Goal: Browse casually

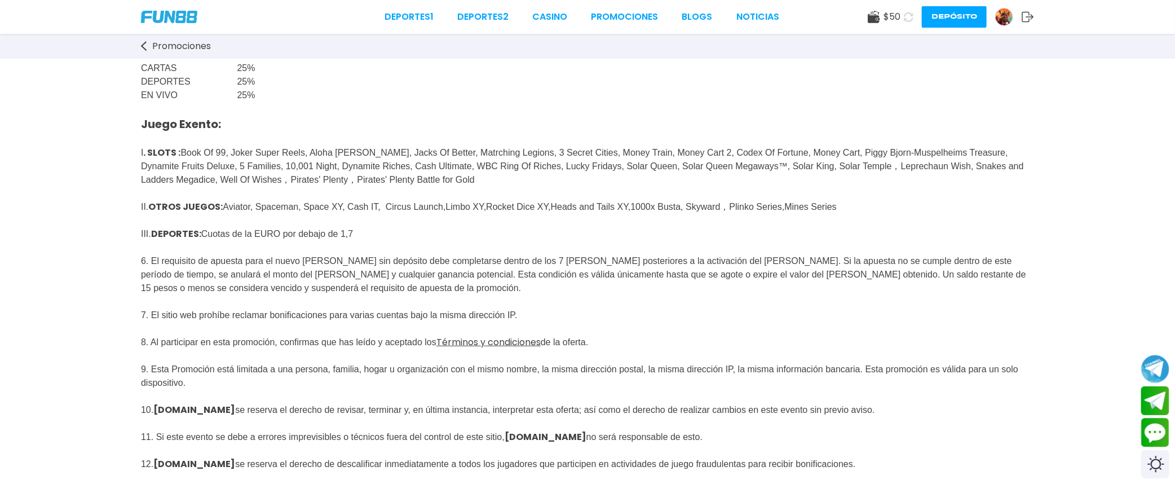
scroll to position [423, 0]
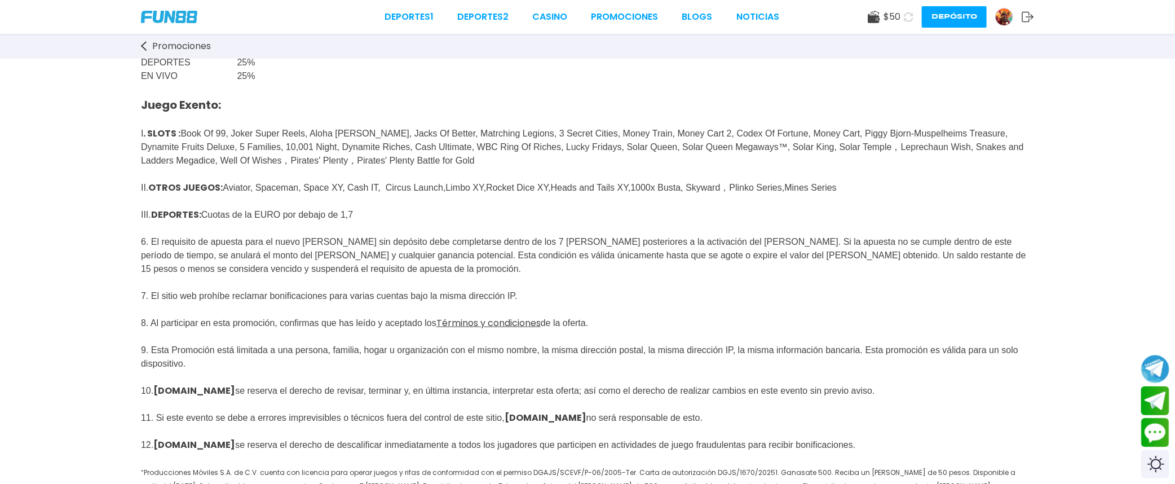
click at [660, 355] on p "Juego Exento: I . SLOTS : Book Of 99, Joker Super Reels, Aloha [PERSON_NAME], J…" at bounding box center [587, 301] width 893 height 436
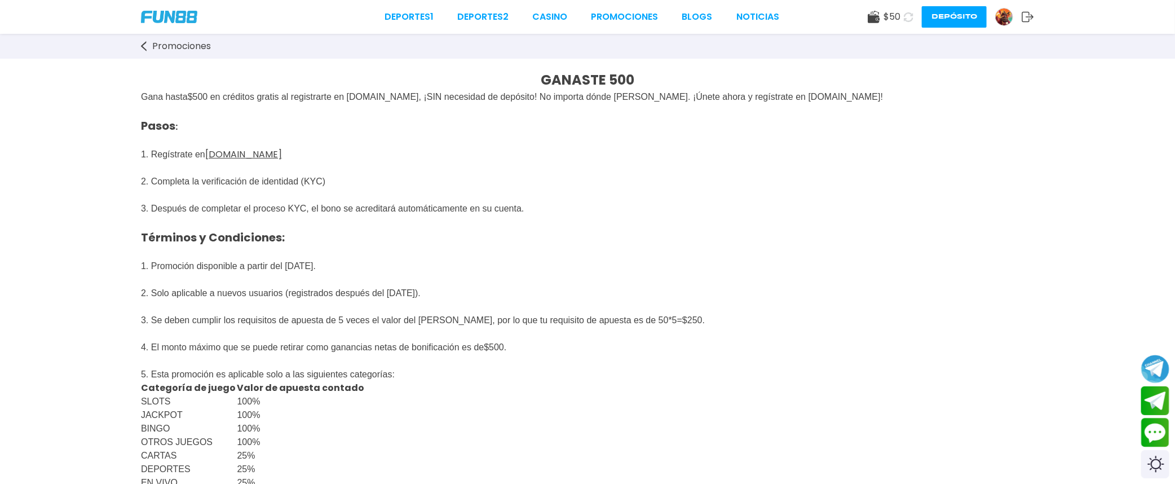
scroll to position [0, 0]
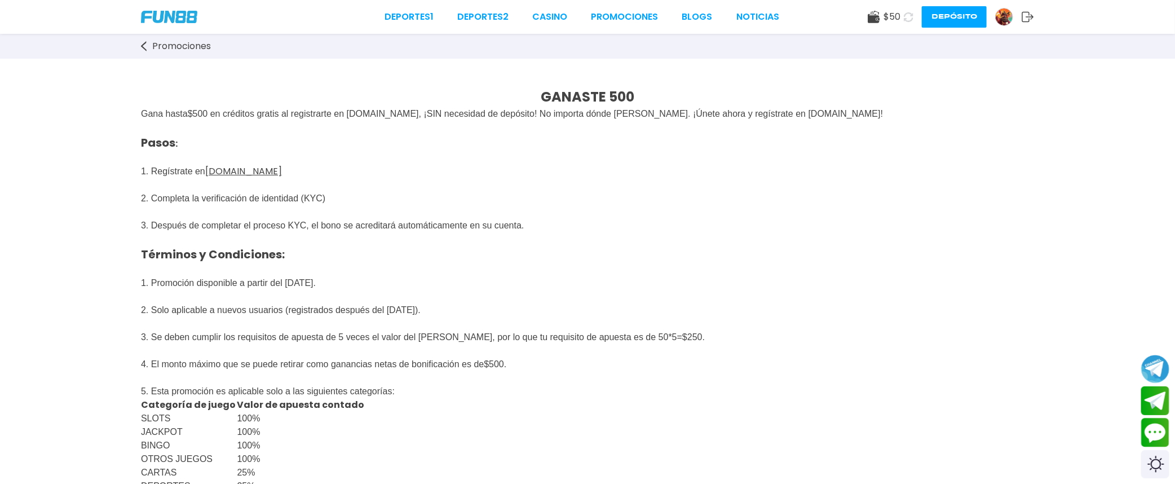
click at [176, 14] on img at bounding box center [169, 17] width 56 height 12
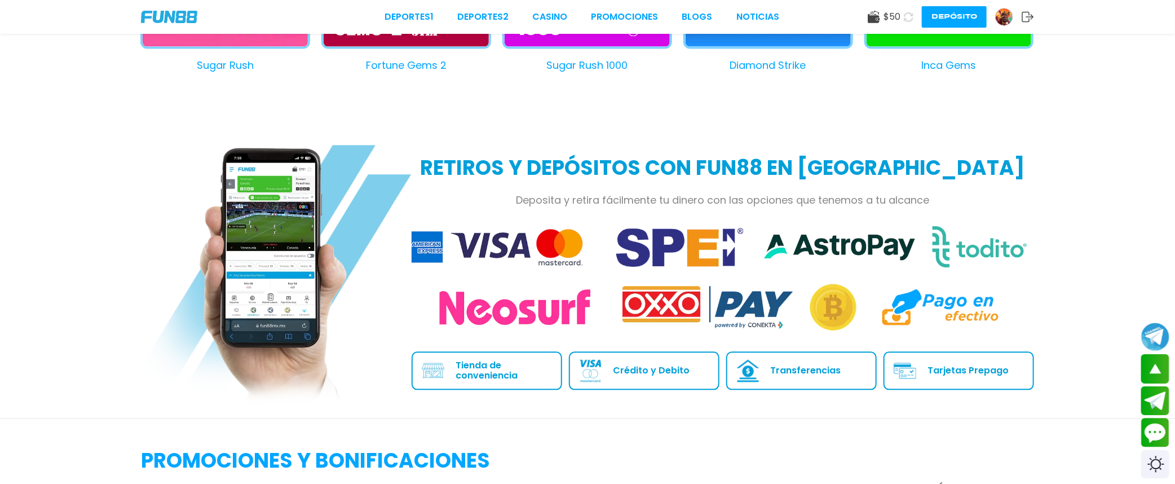
scroll to position [1315, 0]
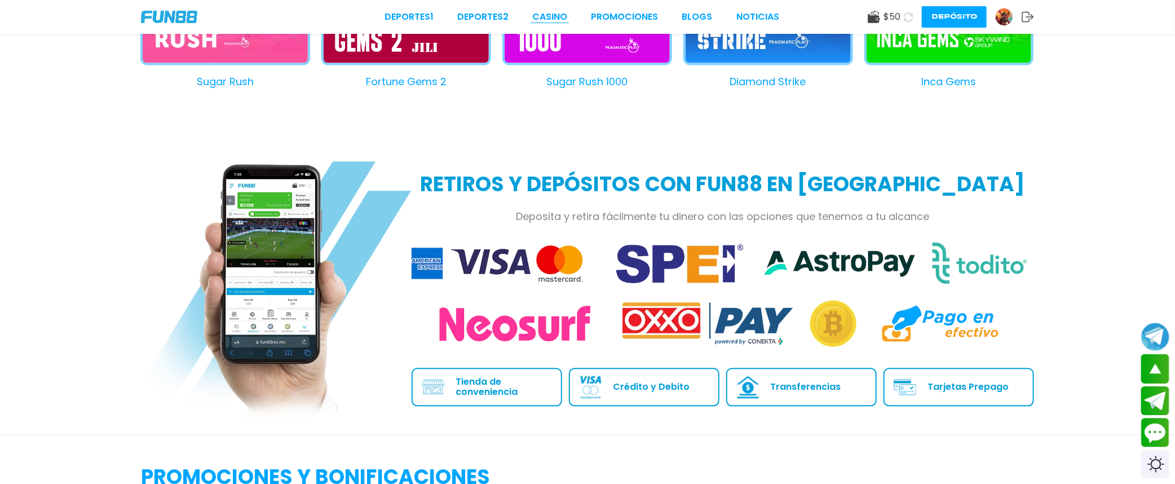
click at [545, 18] on link "CASINO" at bounding box center [549, 17] width 35 height 14
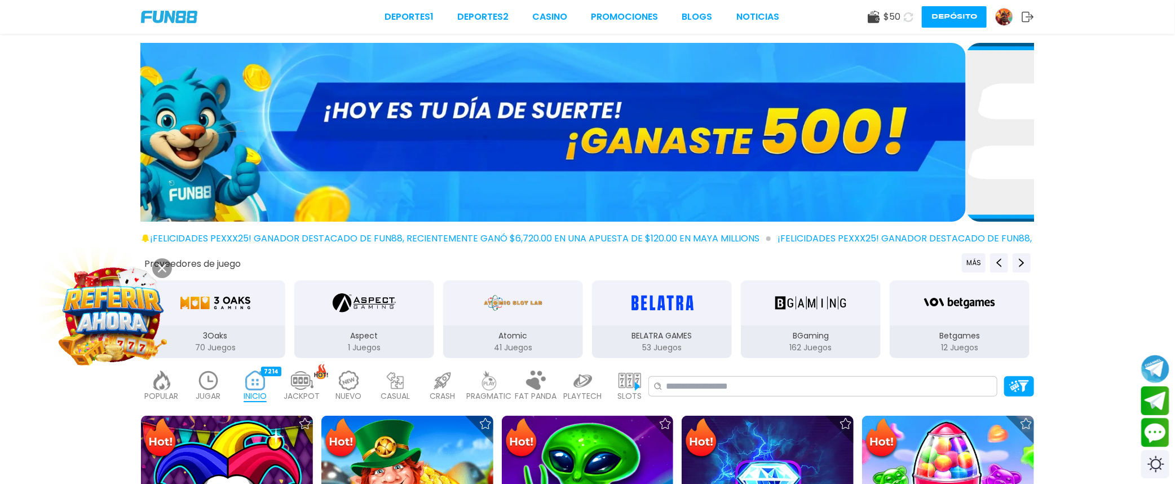
drag, startPoint x: 592, startPoint y: 174, endPoint x: 534, endPoint y: 189, distance: 59.6
click at [415, 157] on img at bounding box center [519, 132] width 893 height 179
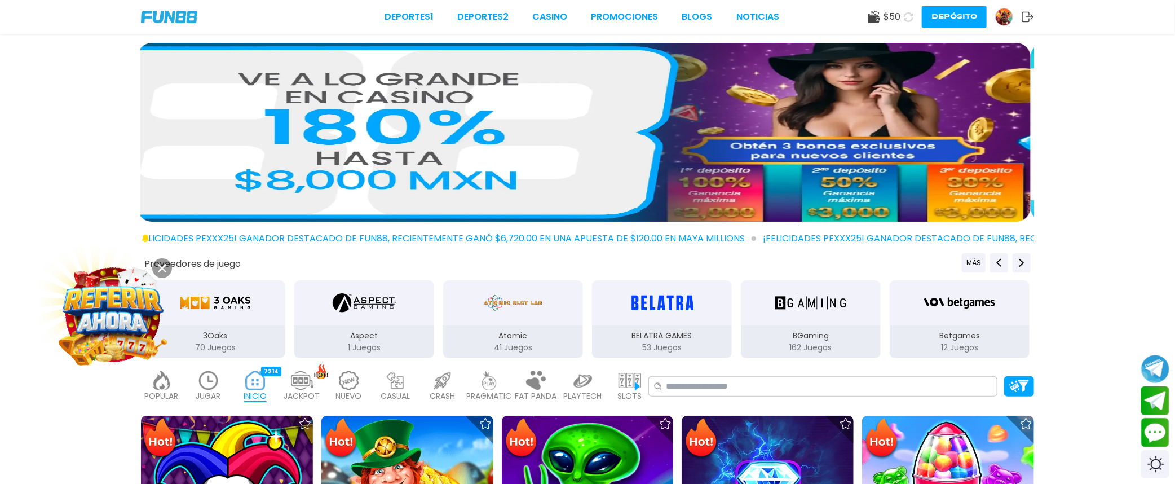
drag, startPoint x: 912, startPoint y: 166, endPoint x: 784, endPoint y: 175, distance: 128.3
click at [784, 175] on img at bounding box center [584, 132] width 893 height 179
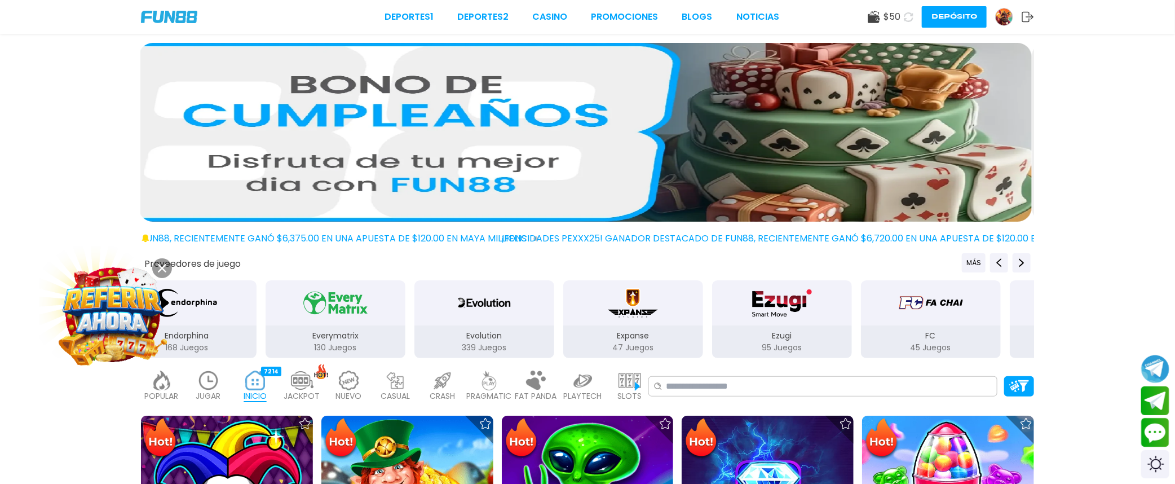
click at [341, 104] on img at bounding box center [585, 132] width 893 height 179
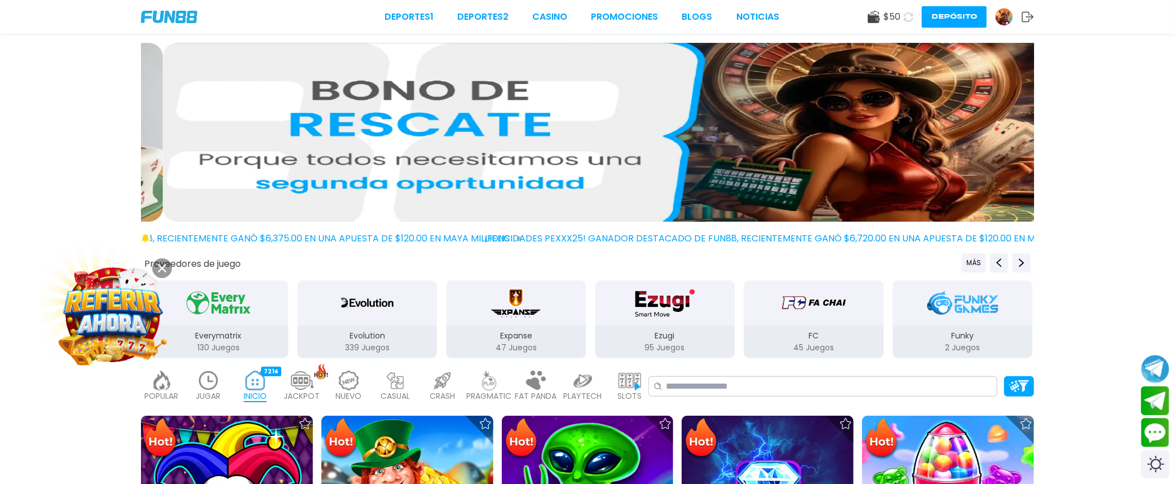
drag, startPoint x: 736, startPoint y: 161, endPoint x: 419, endPoint y: 147, distance: 316.5
click at [432, 148] on img at bounding box center [609, 132] width 893 height 179
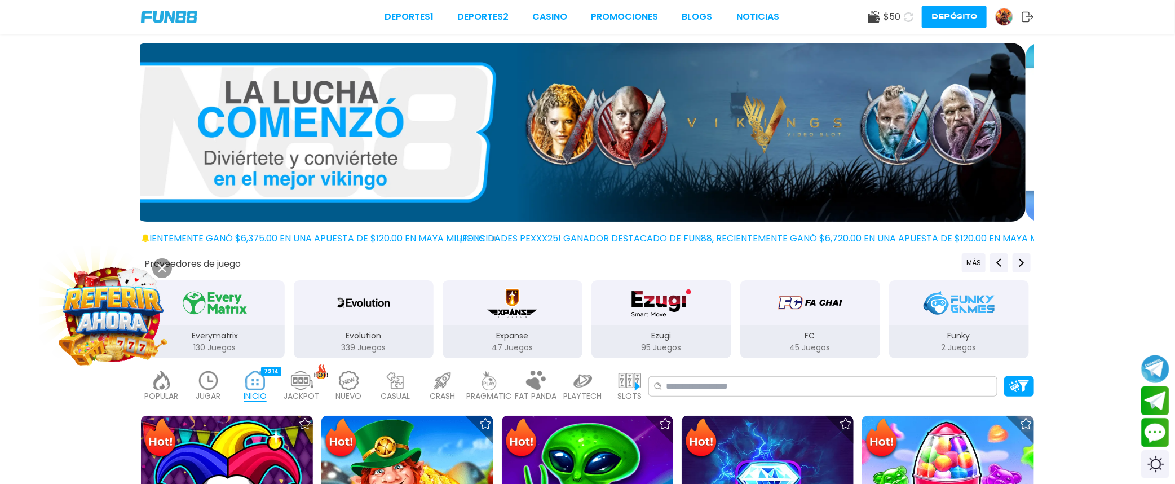
drag, startPoint x: 679, startPoint y: 190, endPoint x: 418, endPoint y: 175, distance: 260.9
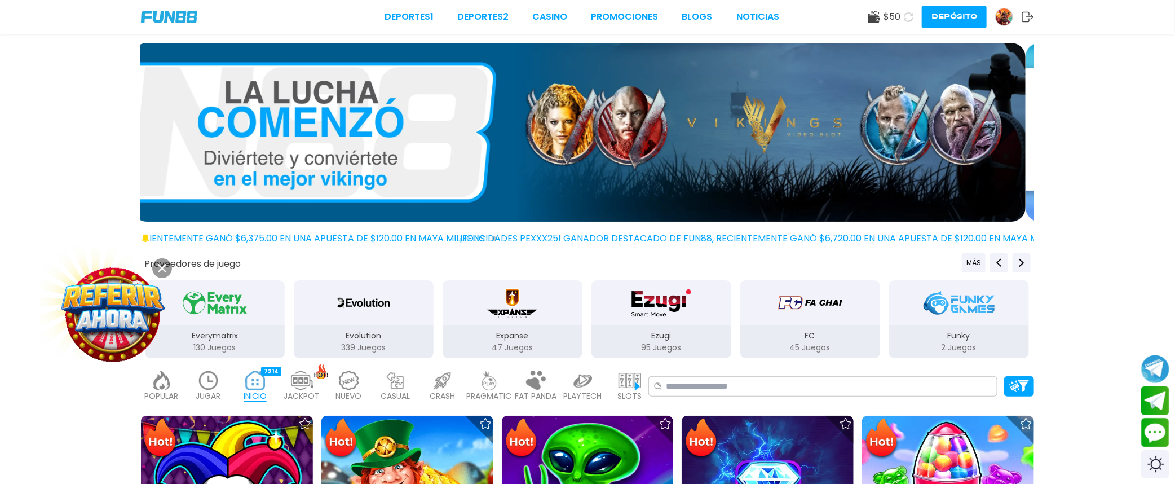
click at [454, 178] on img at bounding box center [578, 132] width 893 height 179
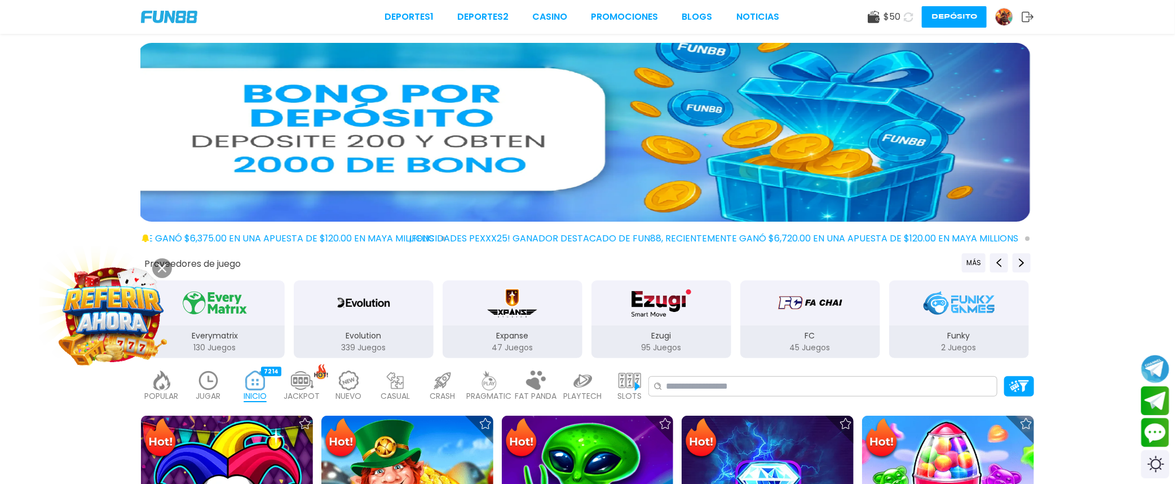
click at [561, 138] on img at bounding box center [584, 132] width 893 height 179
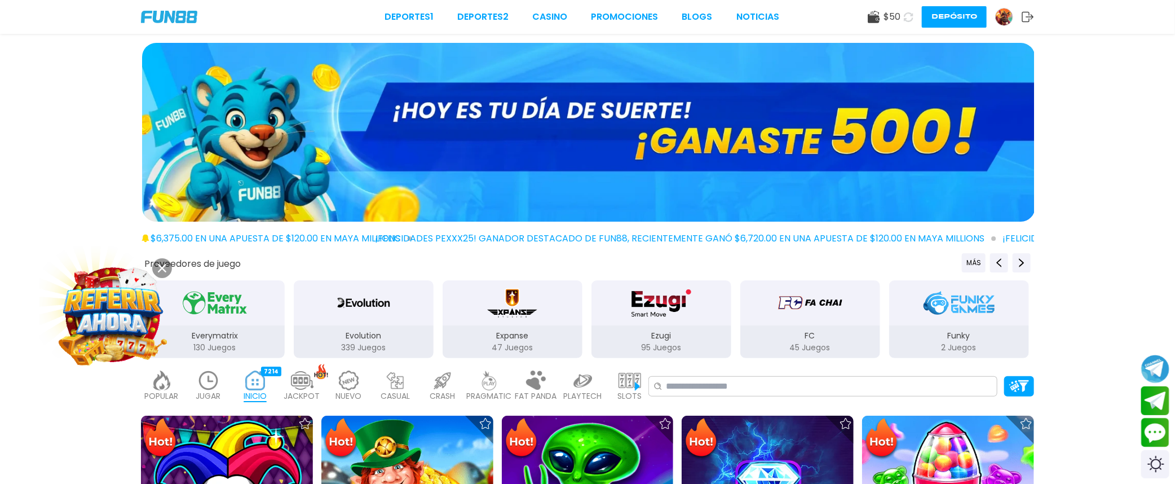
drag, startPoint x: 731, startPoint y: 136, endPoint x: 438, endPoint y: 81, distance: 297.7
click at [472, 88] on img at bounding box center [588, 132] width 893 height 179
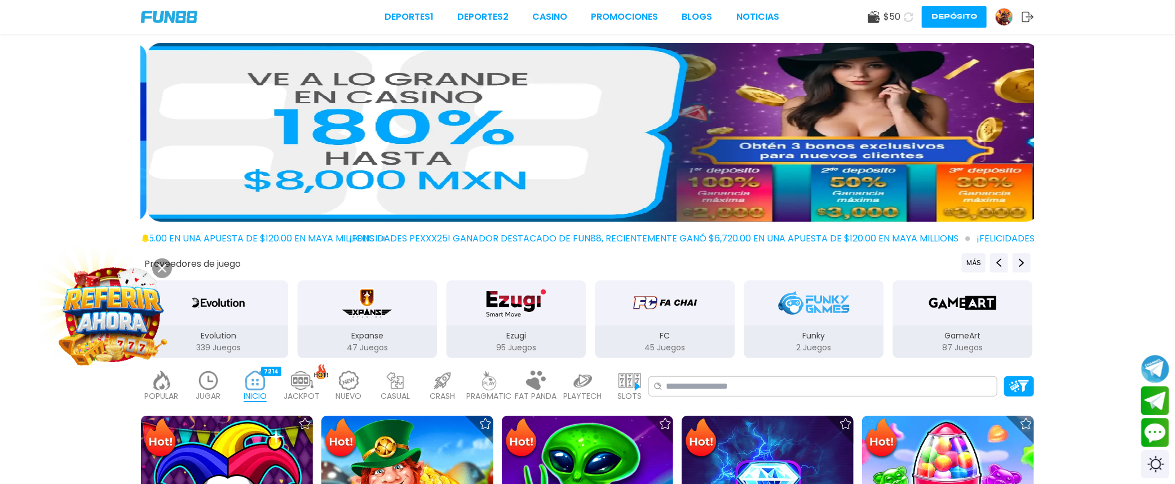
click at [448, 110] on img at bounding box center [593, 132] width 893 height 179
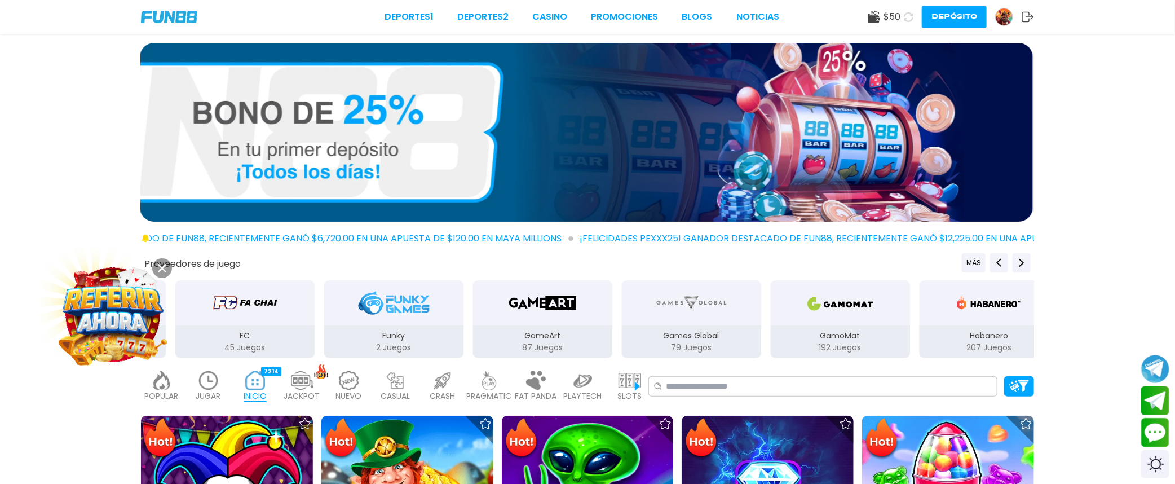
drag, startPoint x: 58, startPoint y: 183, endPoint x: 72, endPoint y: 221, distance: 40.6
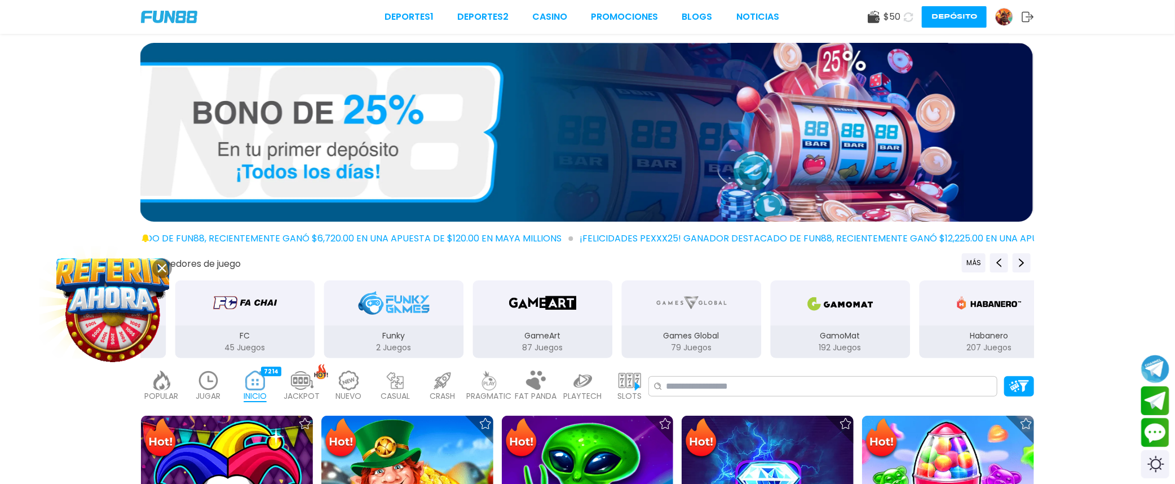
click at [58, 183] on div at bounding box center [587, 134] width 1175 height 183
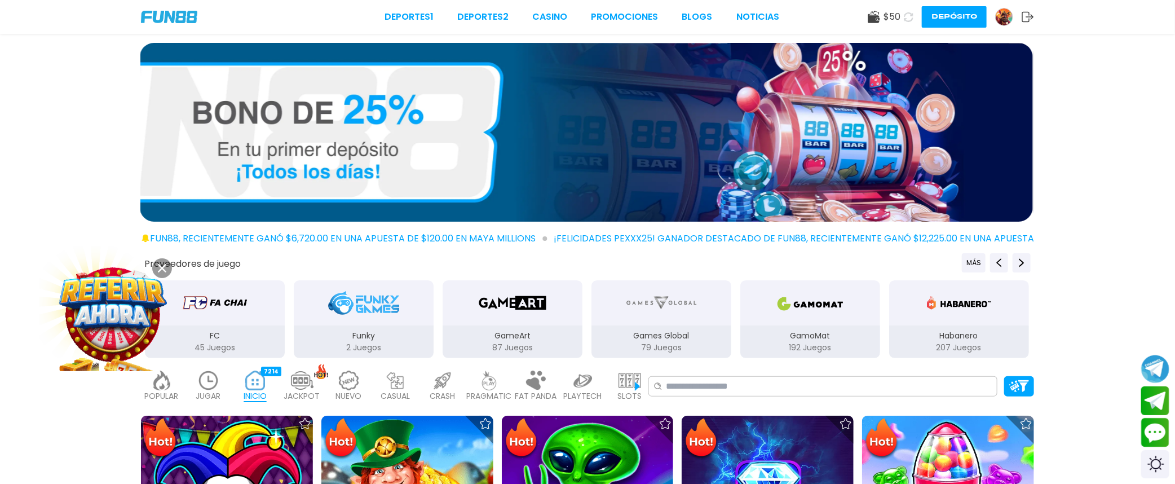
click at [114, 314] on img at bounding box center [112, 314] width 101 height 101
